Goal: Entertainment & Leisure: Consume media (video, audio)

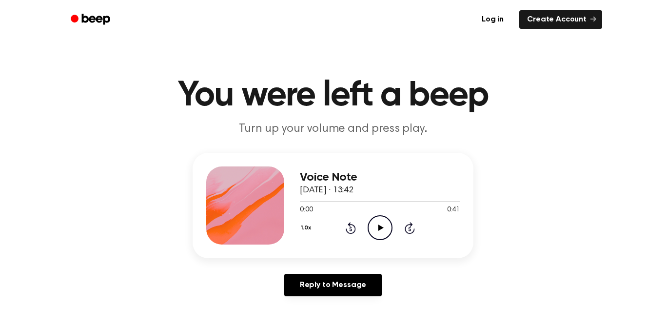
click at [387, 232] on icon "Play Audio" at bounding box center [380, 227] width 25 height 25
click at [375, 231] on icon "Pause Audio" at bounding box center [380, 227] width 25 height 25
click at [374, 230] on icon "Play Audio" at bounding box center [380, 227] width 25 height 25
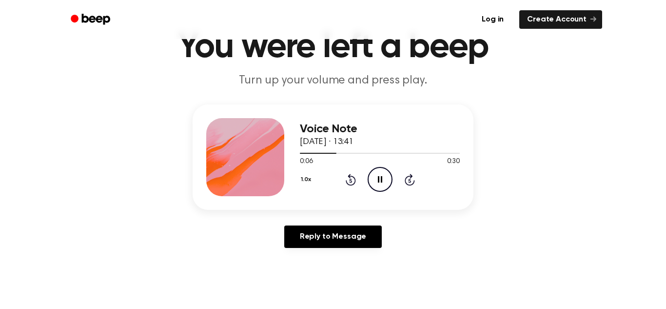
scroll to position [47, 0]
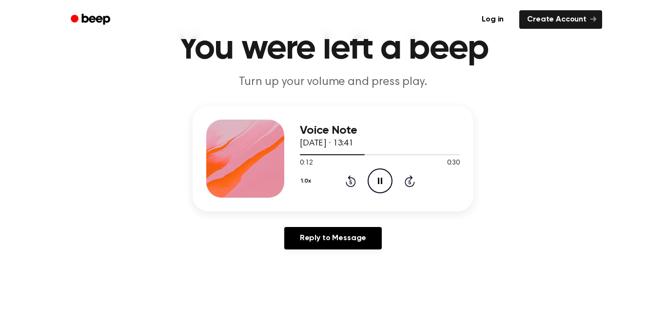
click at [372, 176] on icon "Pause Audio" at bounding box center [380, 180] width 25 height 25
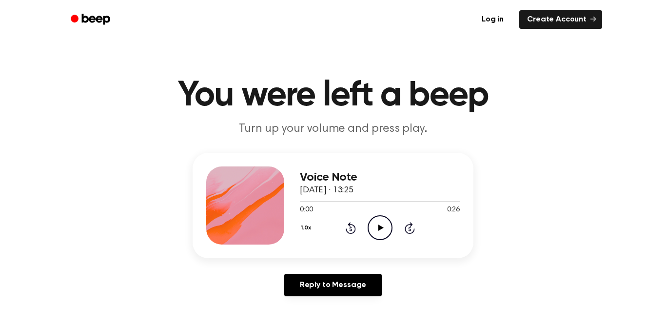
click at [375, 226] on icon "Play Audio" at bounding box center [380, 227] width 25 height 25
click at [389, 231] on icon "Play Audio" at bounding box center [380, 227] width 25 height 25
click at [383, 238] on icon "Play Audio" at bounding box center [380, 227] width 25 height 25
